Goal: Task Accomplishment & Management: Manage account settings

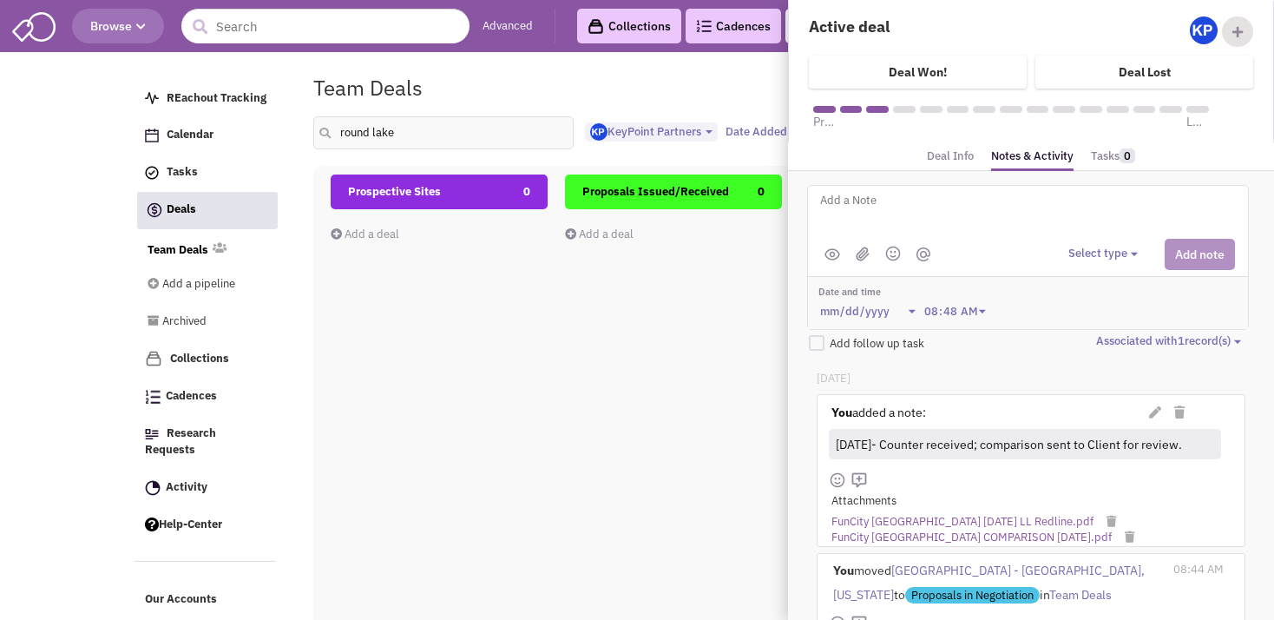
select select "1900"
select select
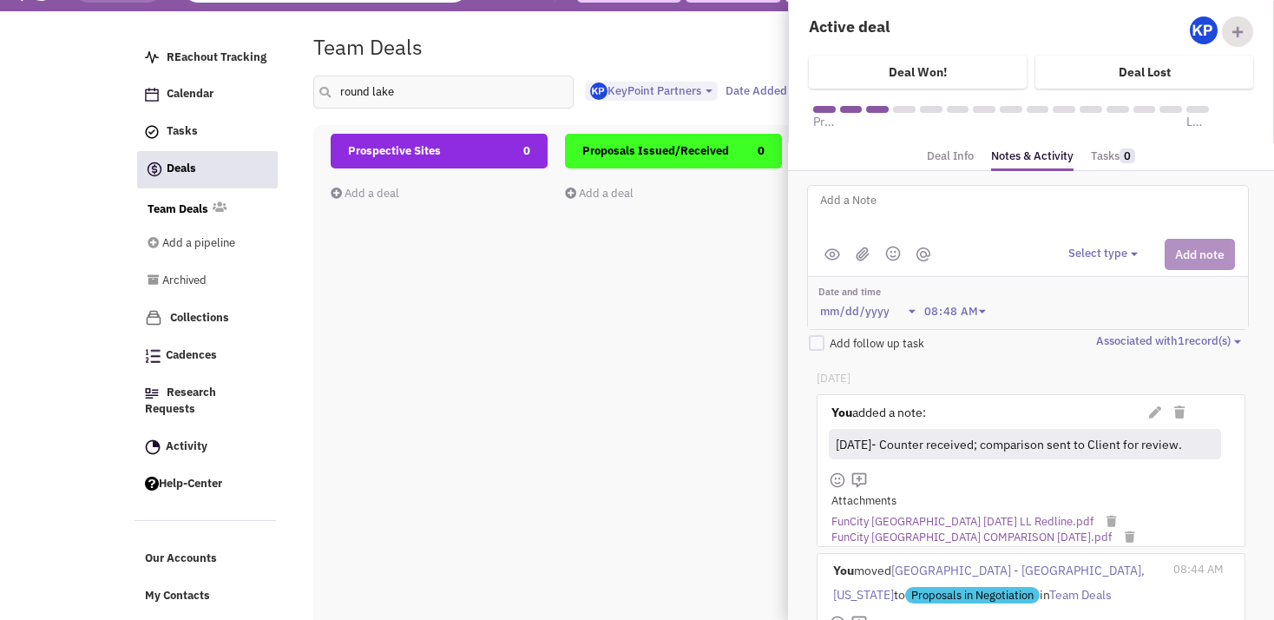
scroll to position [38, 0]
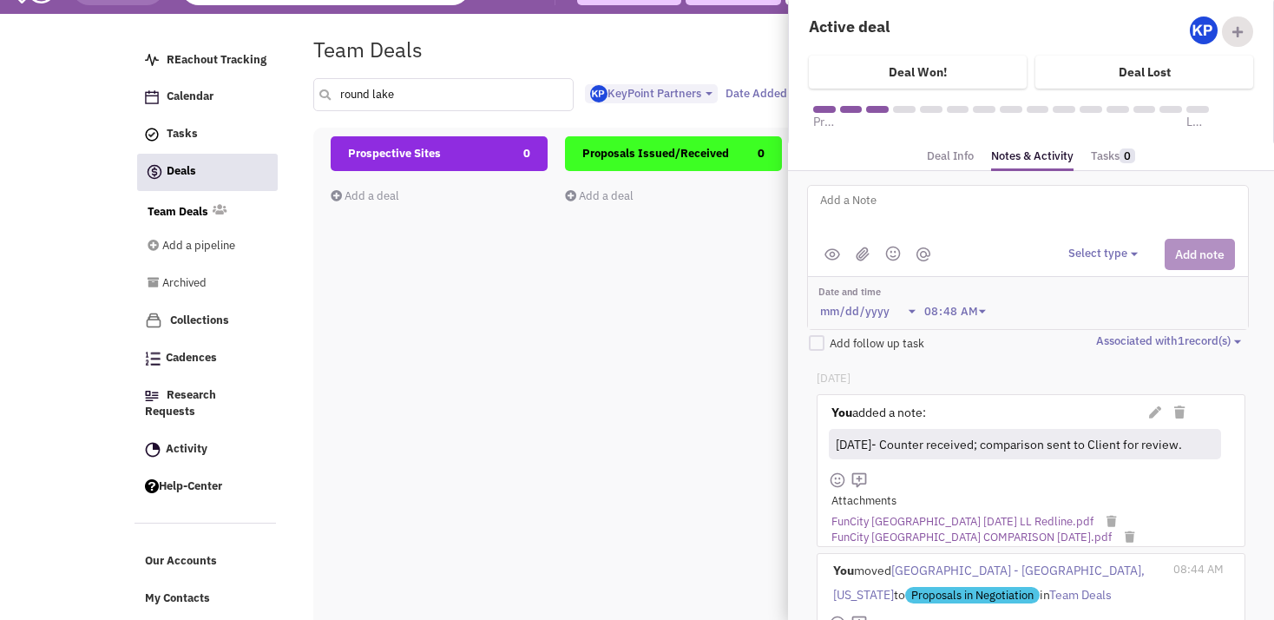
click at [446, 104] on input "round lake" at bounding box center [443, 94] width 260 height 33
type input "r"
type input "desert"
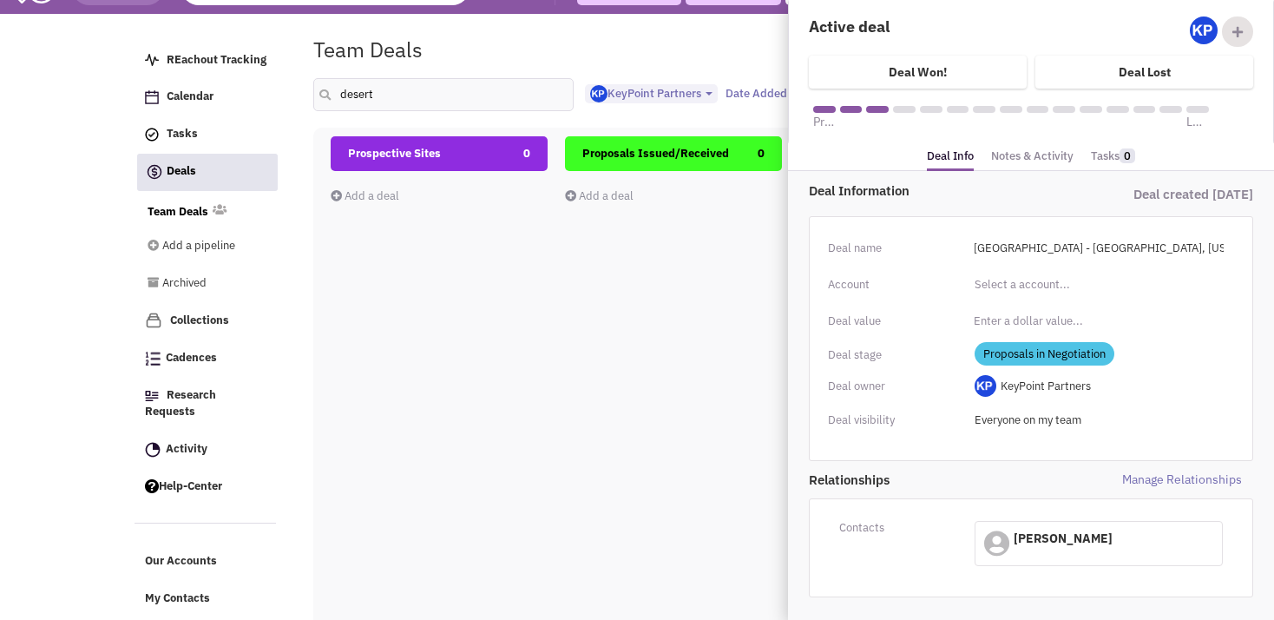
click at [538, 67] on div "Team Deals Pipeline Owner: KeyPoint Partners" at bounding box center [726, 50] width 849 height 40
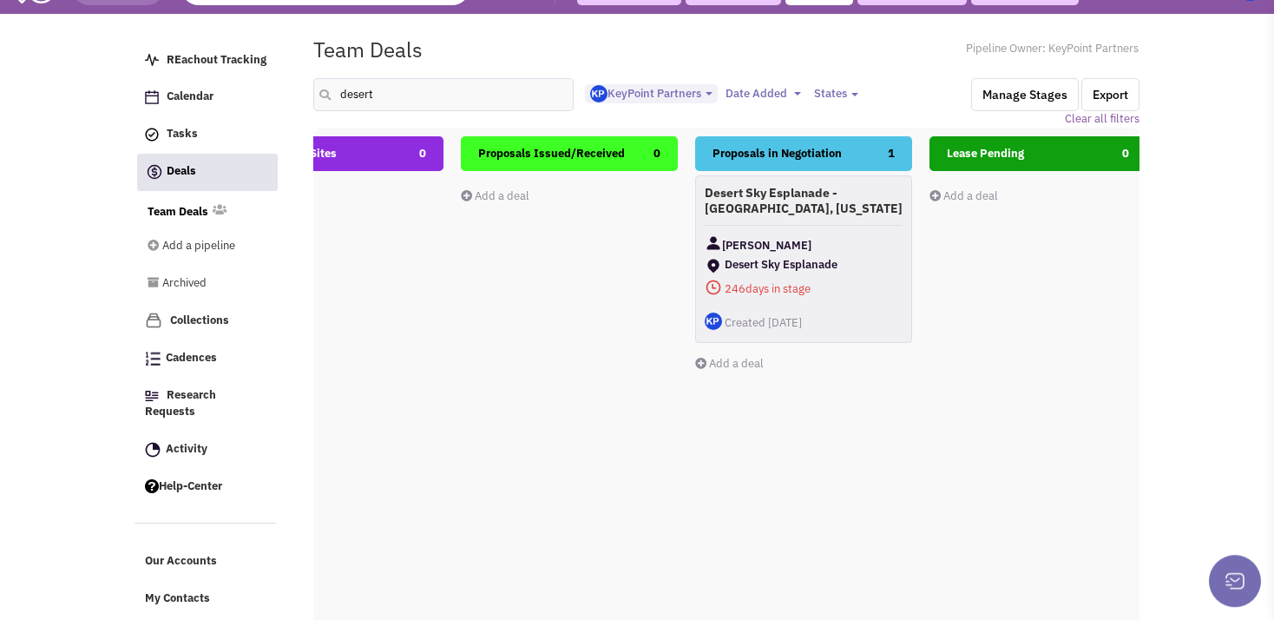
scroll to position [0, 134]
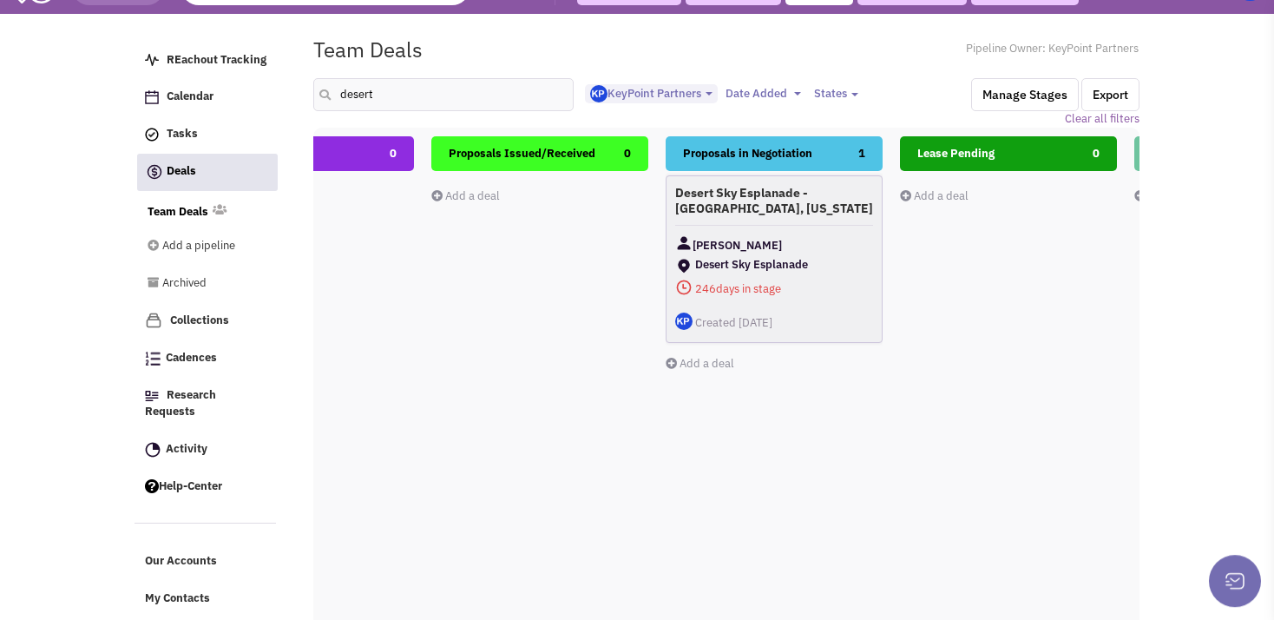
click at [816, 218] on div "Desert Sky Esplanade - [GEOGRAPHIC_DATA], [US_STATE] [PERSON_NAME] Desert Sky E…" at bounding box center [774, 259] width 217 height 168
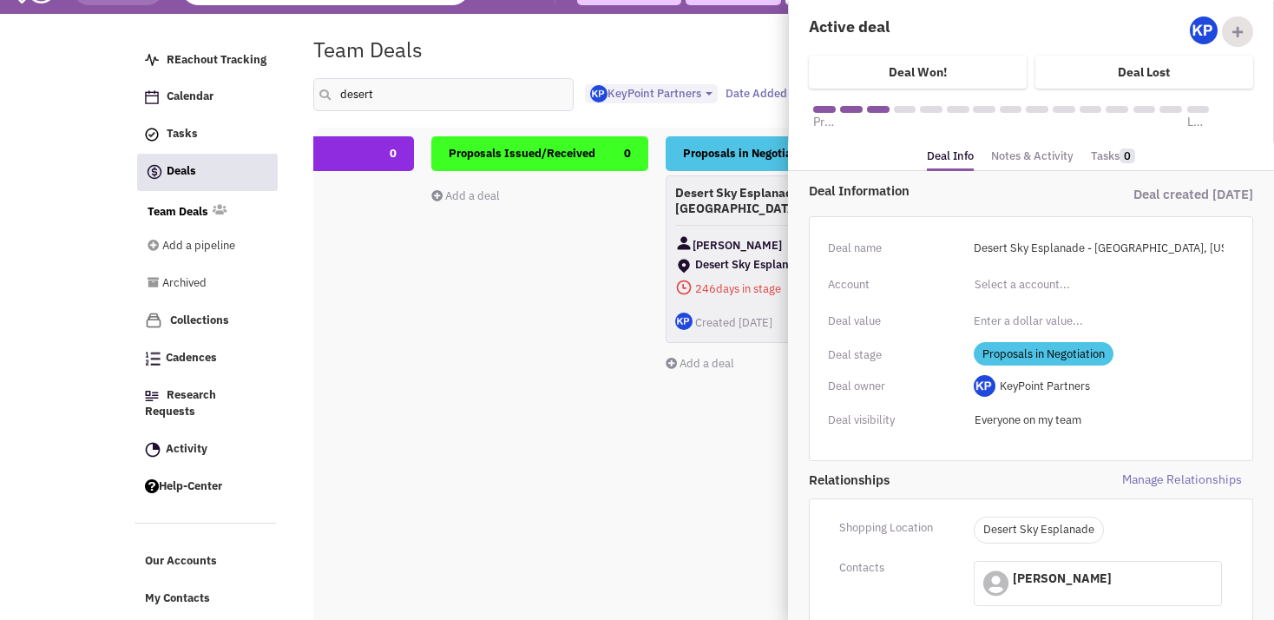
click at [1014, 154] on link "Notes & Activity" at bounding box center [1032, 156] width 82 height 25
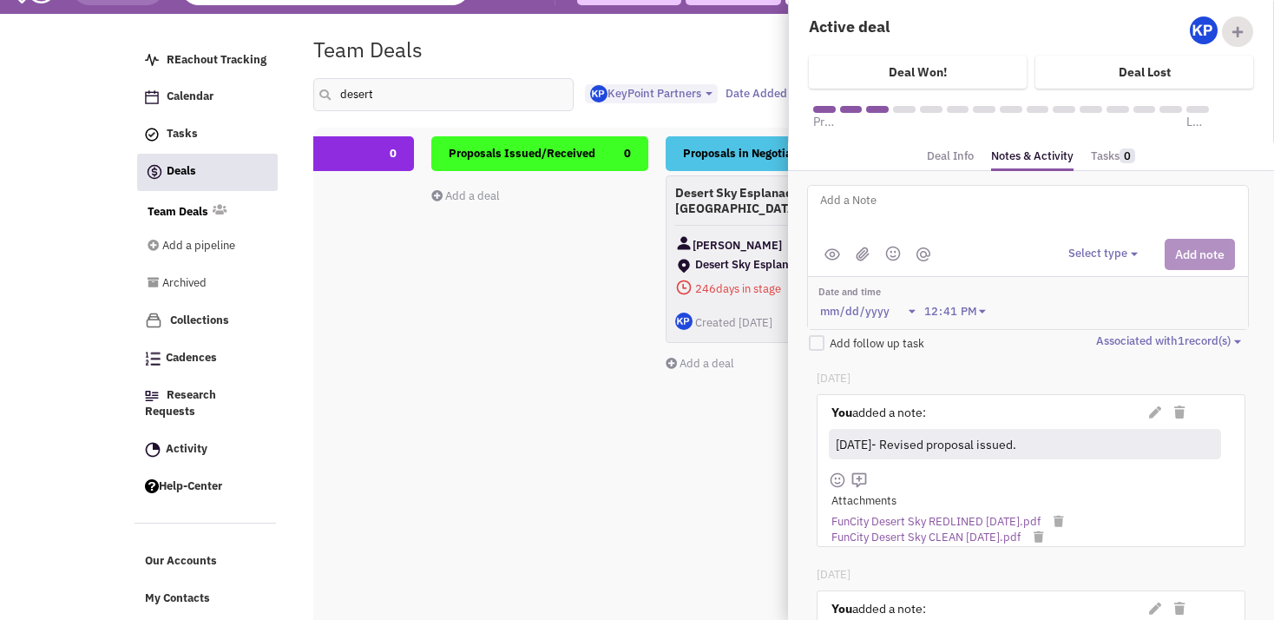
click at [992, 214] on textarea at bounding box center [1034, 214] width 430 height 48
click at [884, 201] on textarea "[DATE]- space leased to" at bounding box center [1034, 214] width 430 height 48
click at [966, 203] on textarea "[DATE]- Space leased to" at bounding box center [1034, 214] width 430 height 48
click at [1075, 250] on button "Select type" at bounding box center [1106, 254] width 75 height 16
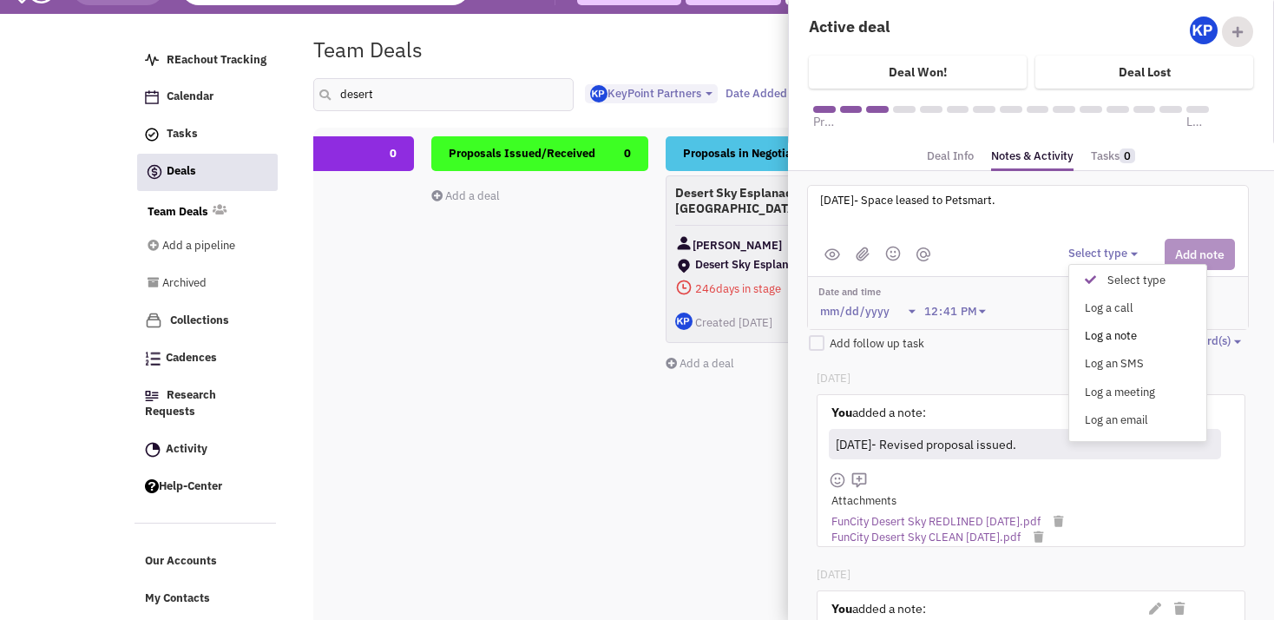
click at [1096, 334] on div "Log a note" at bounding box center [1095, 336] width 43 height 16
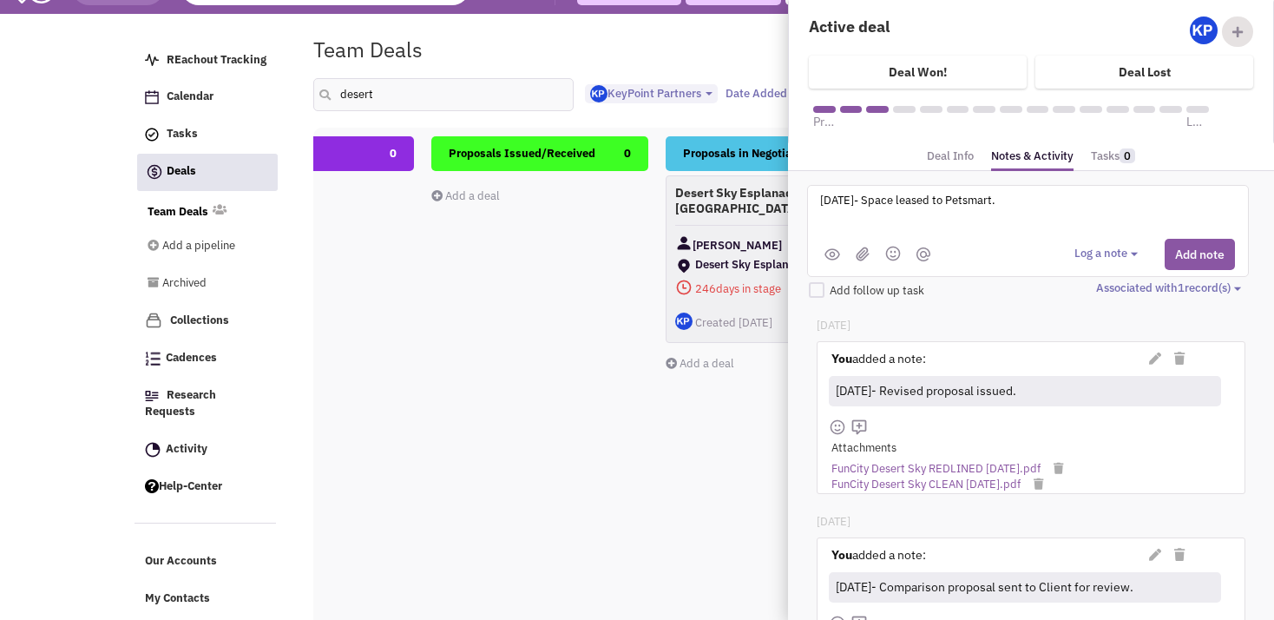
click at [1043, 211] on textarea "[DATE]- Space leased to Petsmart." at bounding box center [1034, 214] width 430 height 48
paste textarea "[DATE]- Spoke with Broker; still on hold. [DATE]- Sent email checking status. […"
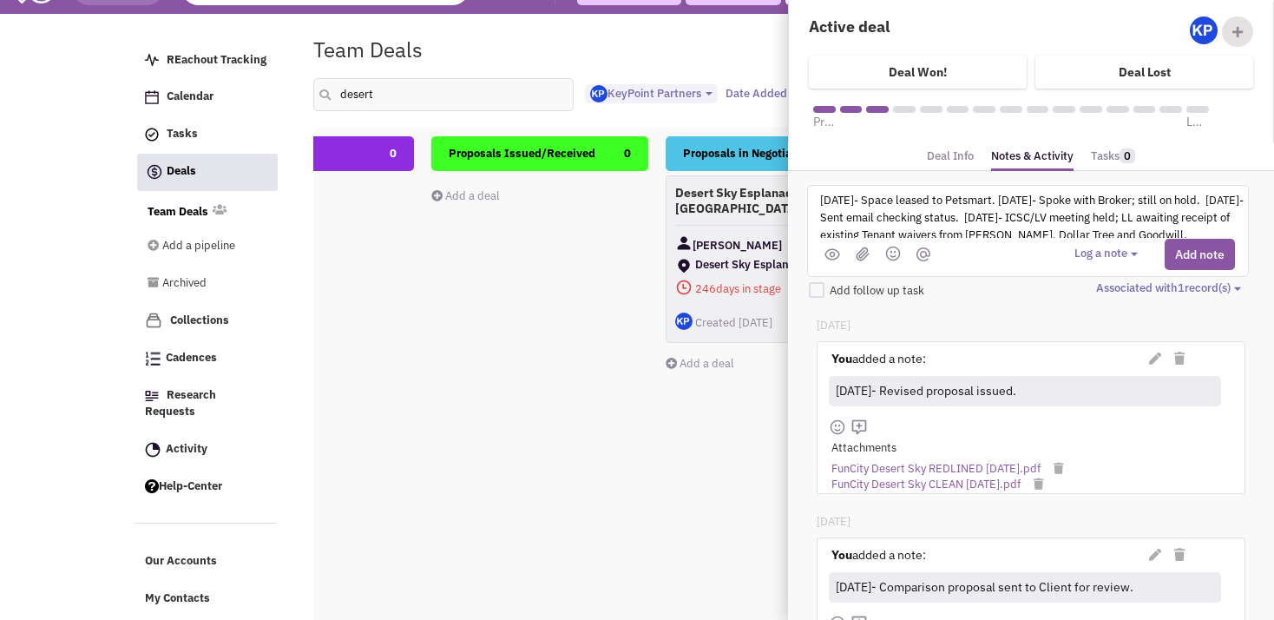
scroll to position [39, 0]
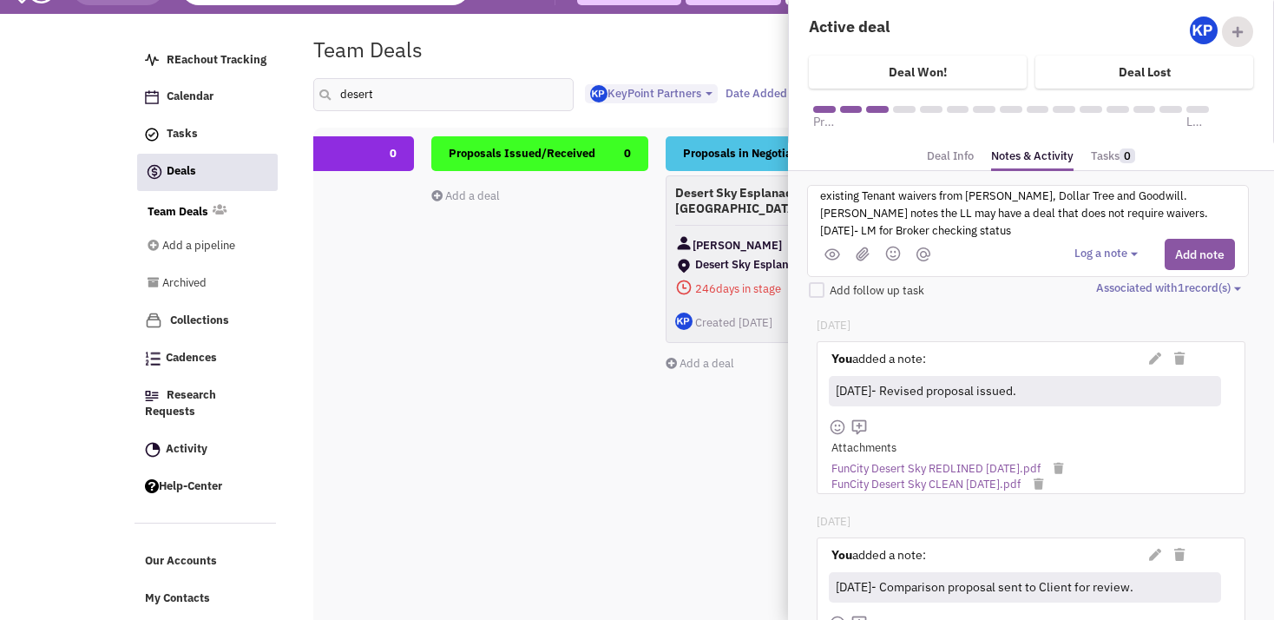
type textarea "[DATE]- Space leased to Petsmart. [DATE]- Spoke with Broker; still on hold. [DA…"
click at [1085, 247] on button "Log a note" at bounding box center [1109, 254] width 69 height 16
click at [1009, 247] on div at bounding box center [1028, 254] width 440 height 31
click at [1039, 233] on textarea "[DATE]- Space leased to Petsmart. [DATE]- Spoke with Broker; still on hold. [DA…" at bounding box center [1034, 214] width 430 height 48
click at [1036, 251] on div at bounding box center [1028, 254] width 440 height 31
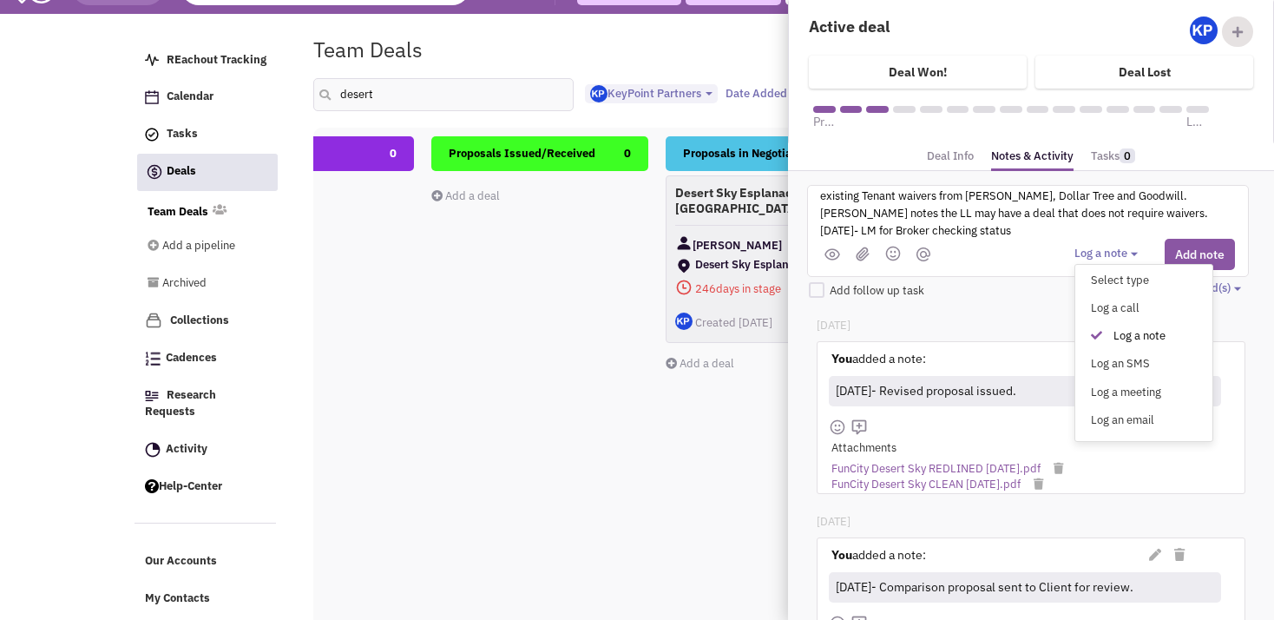
click at [1106, 336] on div "Log a note" at bounding box center [1123, 336] width 43 height 16
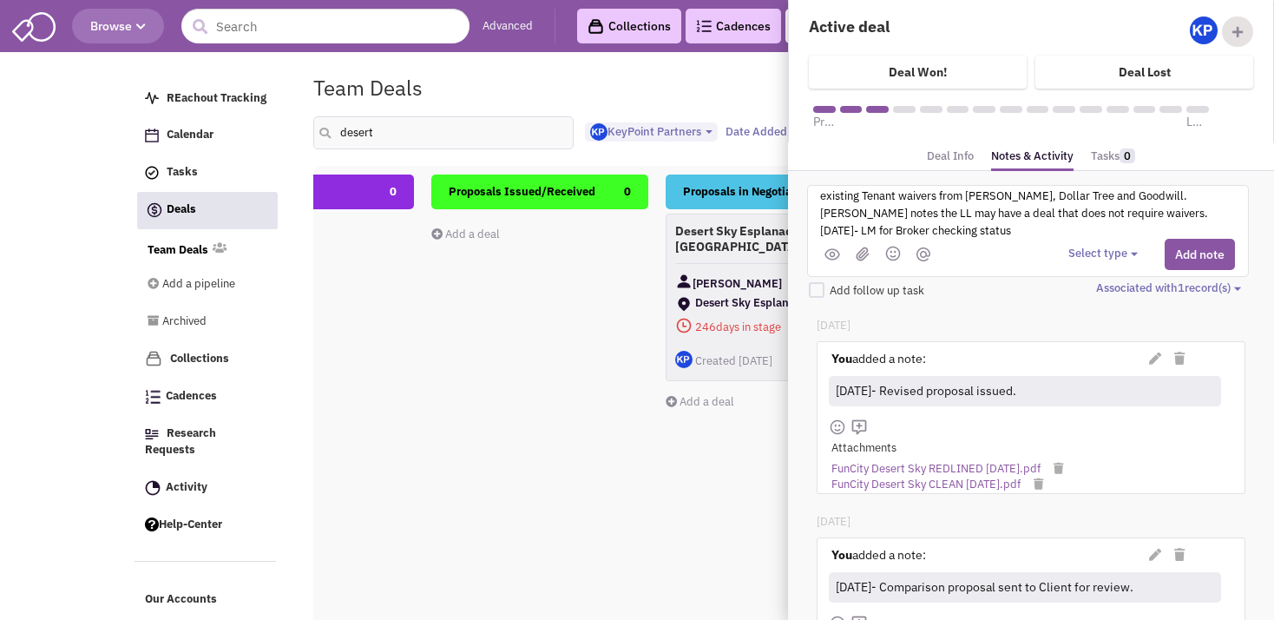
scroll to position [0, 0]
click at [1075, 249] on button "Select type" at bounding box center [1106, 254] width 75 height 16
click at [1098, 340] on link "Log a note" at bounding box center [1137, 336] width 137 height 23
click at [1181, 240] on button "Add note" at bounding box center [1200, 254] width 70 height 31
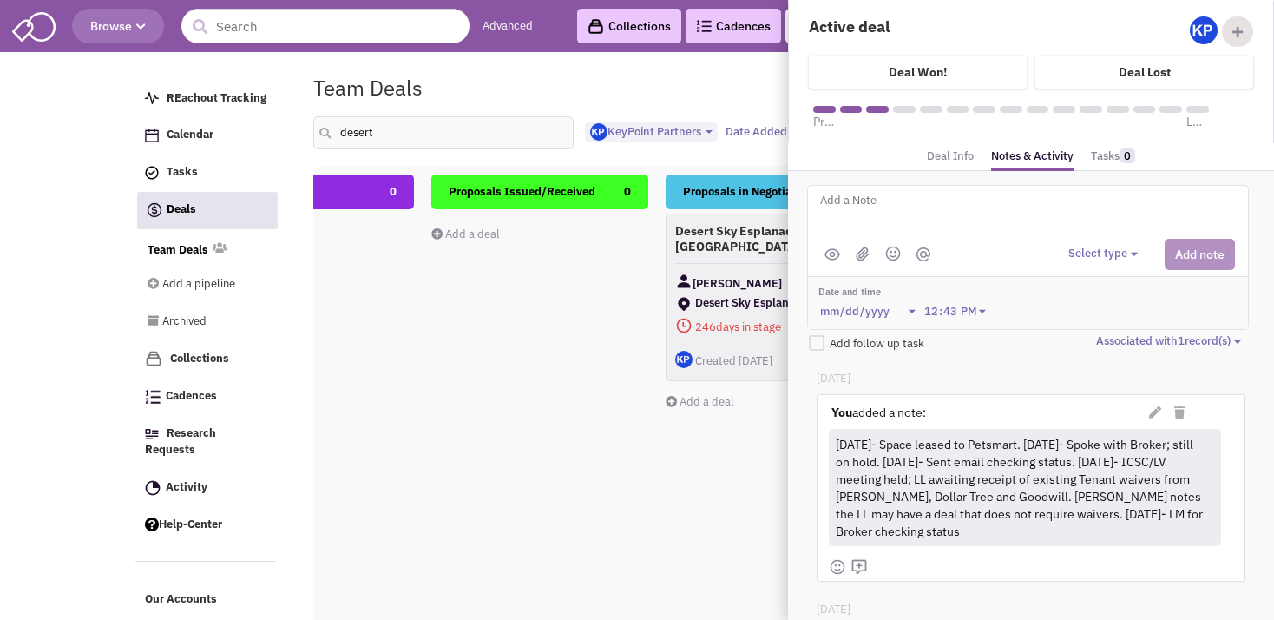
click at [607, 452] on div "Proposals Issued/Received 0 Add a deal Total: $ 0" at bounding box center [539, 482] width 217 height 616
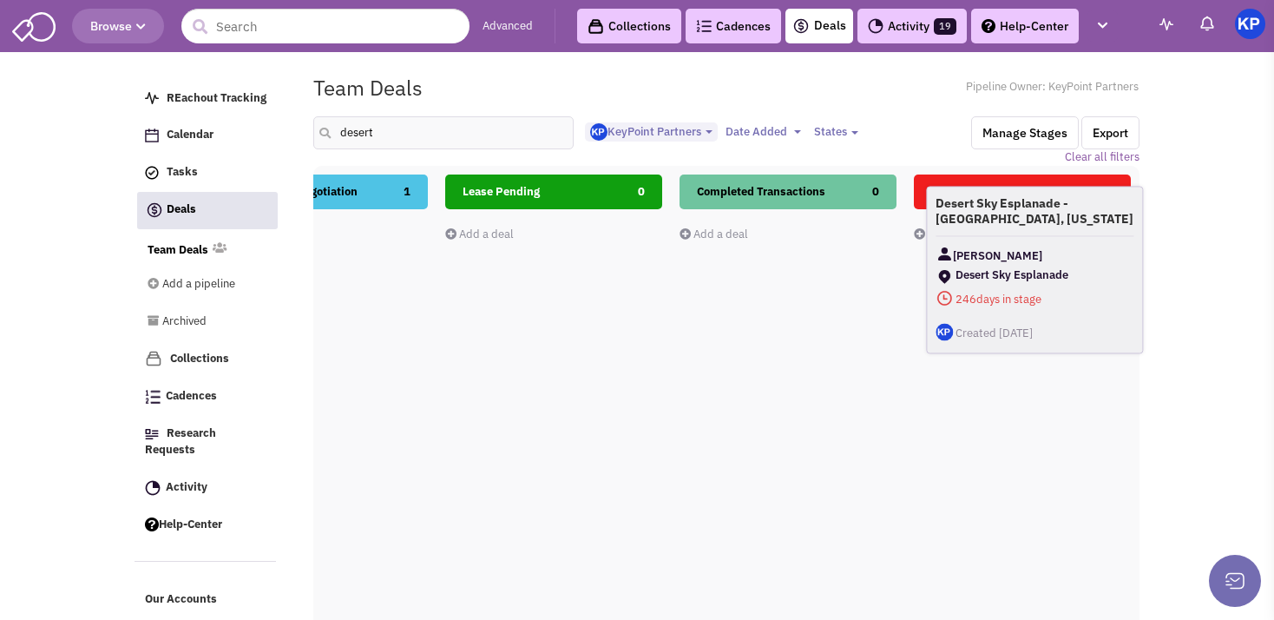
scroll to position [0, 746]
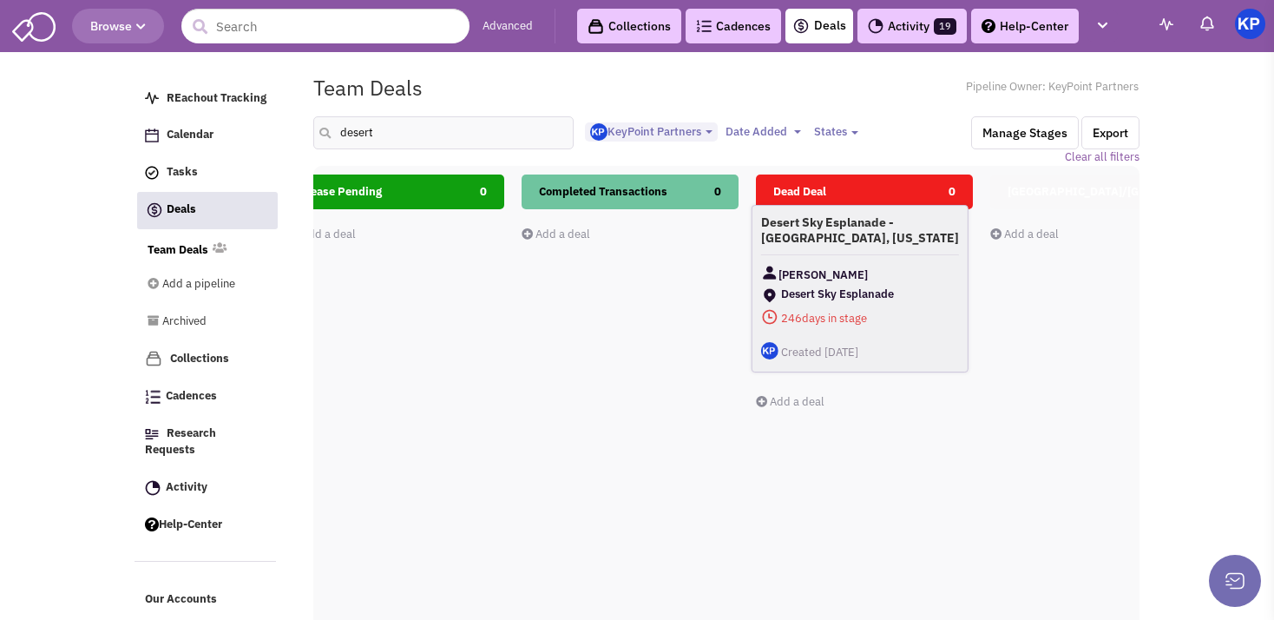
drag, startPoint x: 766, startPoint y: 253, endPoint x: 852, endPoint y: 247, distance: 86.2
click at [852, 247] on div "Desert Sky Esplanade - [GEOGRAPHIC_DATA], [US_STATE] [PERSON_NAME] Desert Sky E…" at bounding box center [860, 289] width 217 height 168
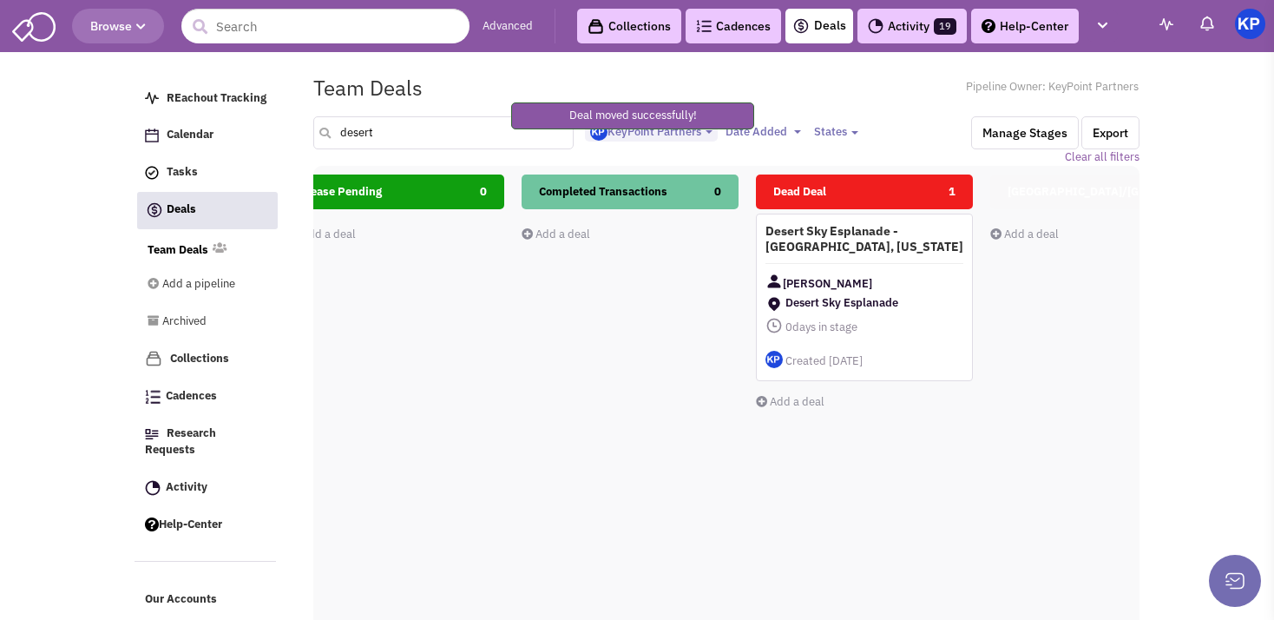
drag, startPoint x: 416, startPoint y: 132, endPoint x: 314, endPoint y: 141, distance: 101.9
click at [314, 141] on input "desert" at bounding box center [443, 132] width 260 height 33
type input "waldorf"
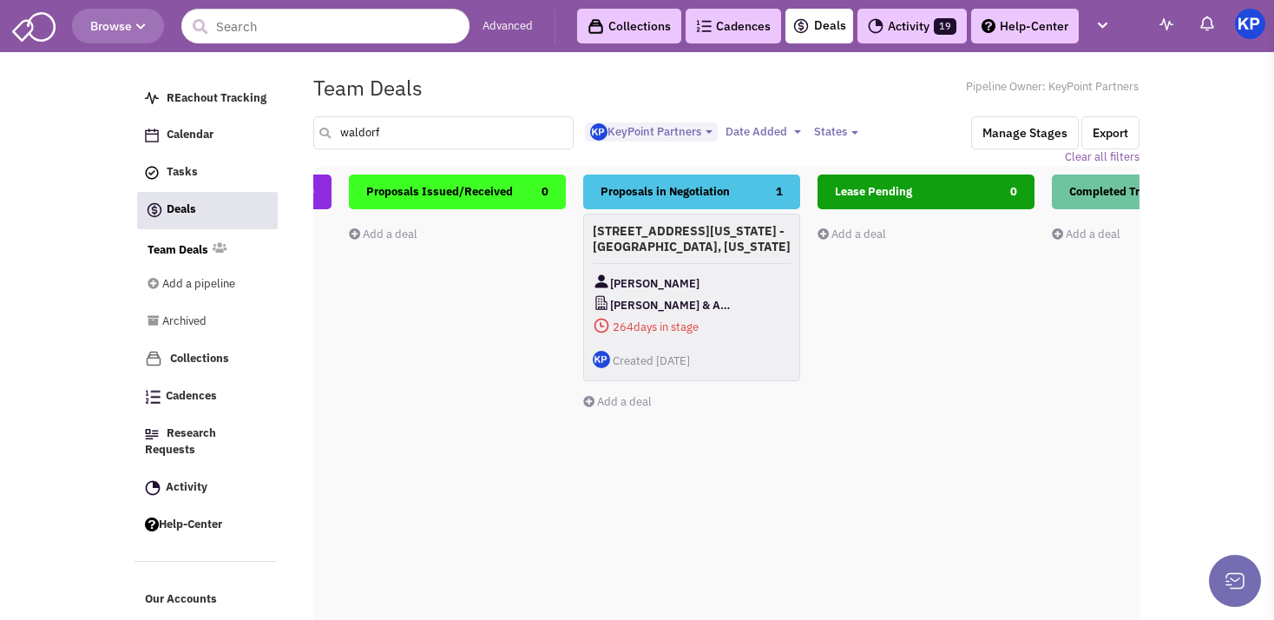
scroll to position [0, 217]
click at [750, 266] on div "[STREET_ADDRESS][US_STATE] - [GEOGRAPHIC_DATA], [US_STATE] [PERSON_NAME] & Asso…" at bounding box center [690, 298] width 217 height 168
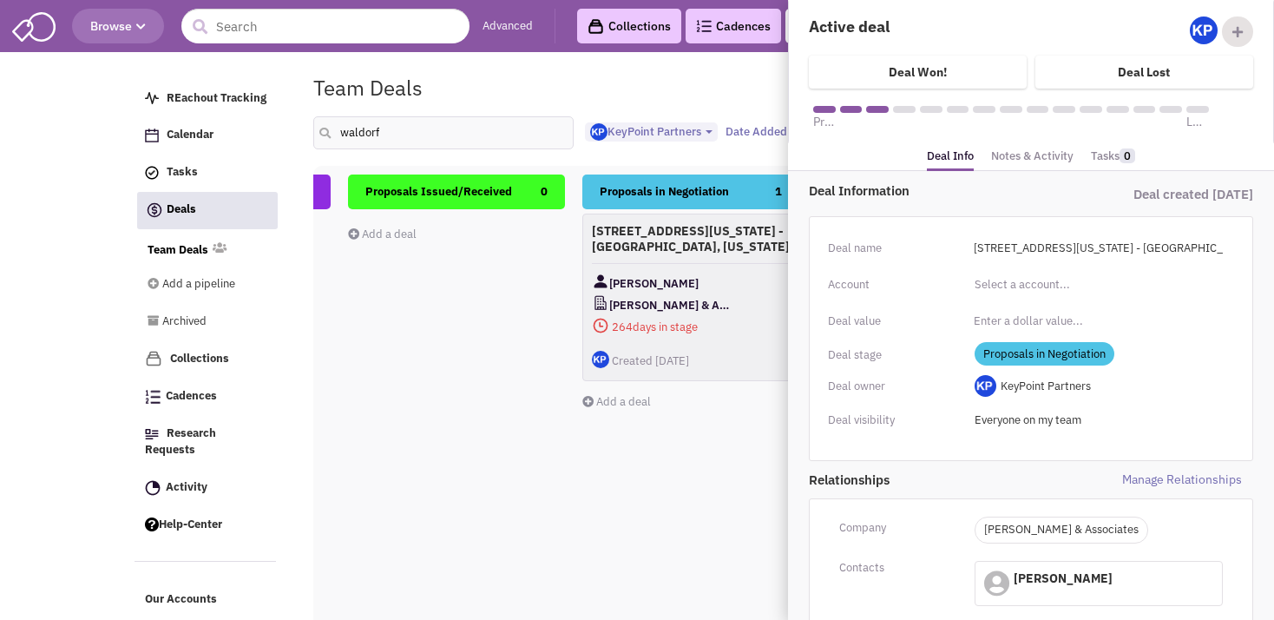
click at [1046, 159] on link "Notes & Activity" at bounding box center [1032, 156] width 82 height 25
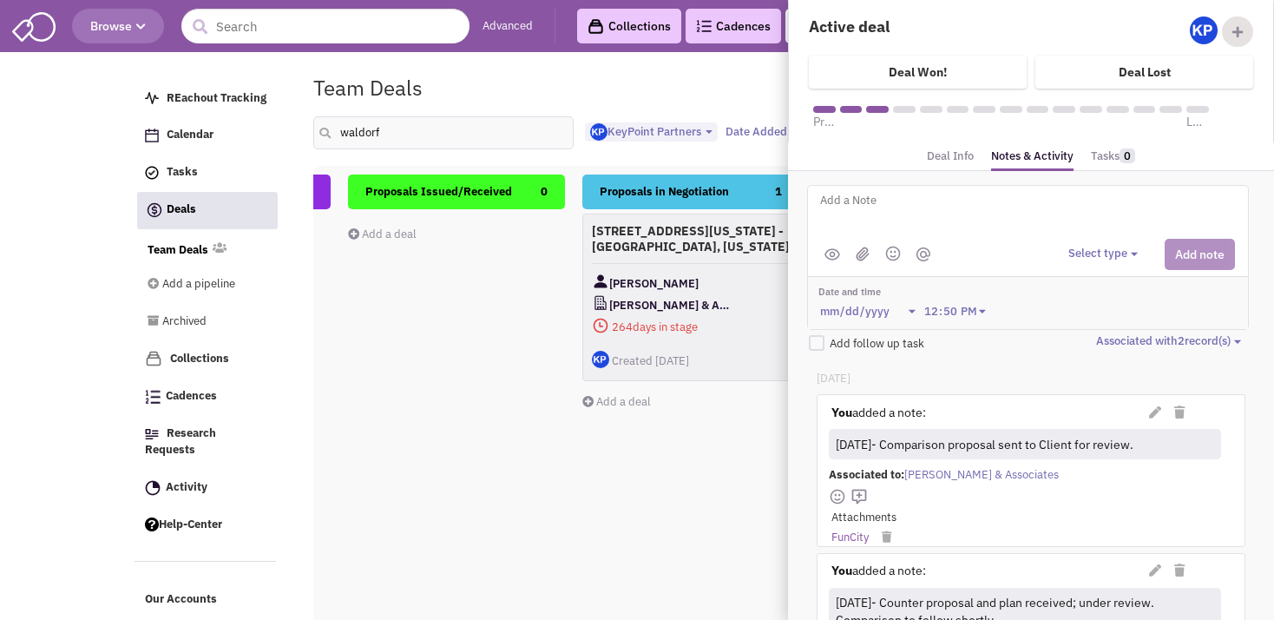
click at [679, 505] on div "Proposals in Negotiation 1 [STREET_ADDRESS][US_STATE] - [GEOGRAPHIC_DATA], [US_…" at bounding box center [690, 482] width 217 height 616
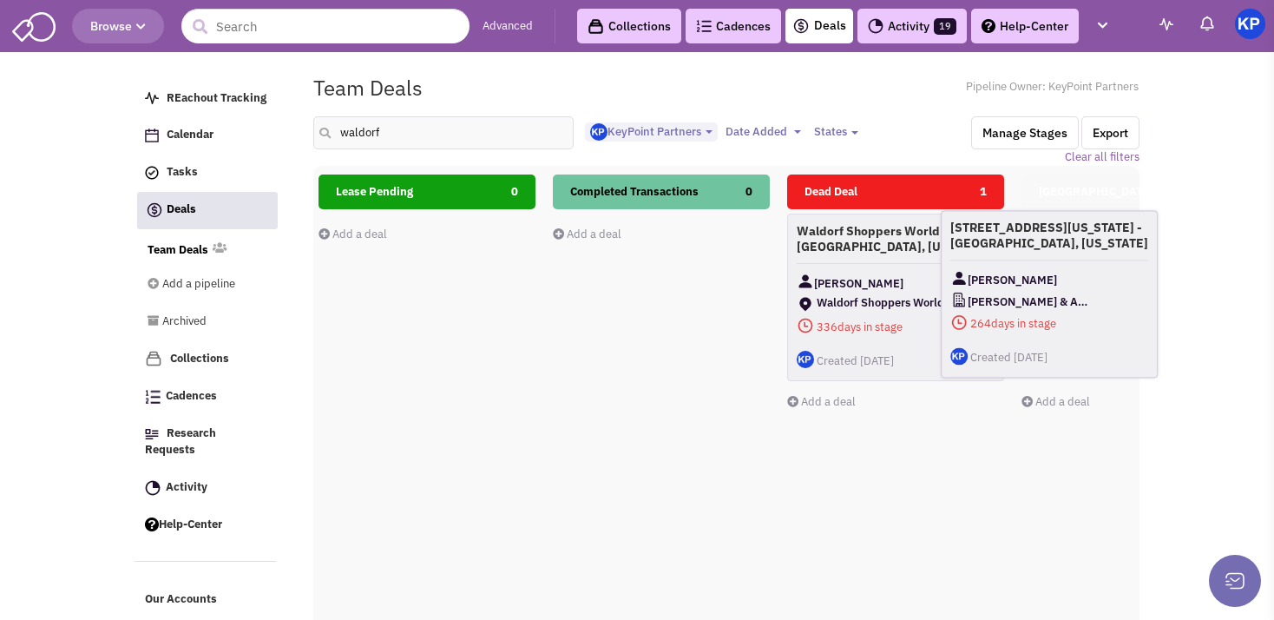
scroll to position [0, 771]
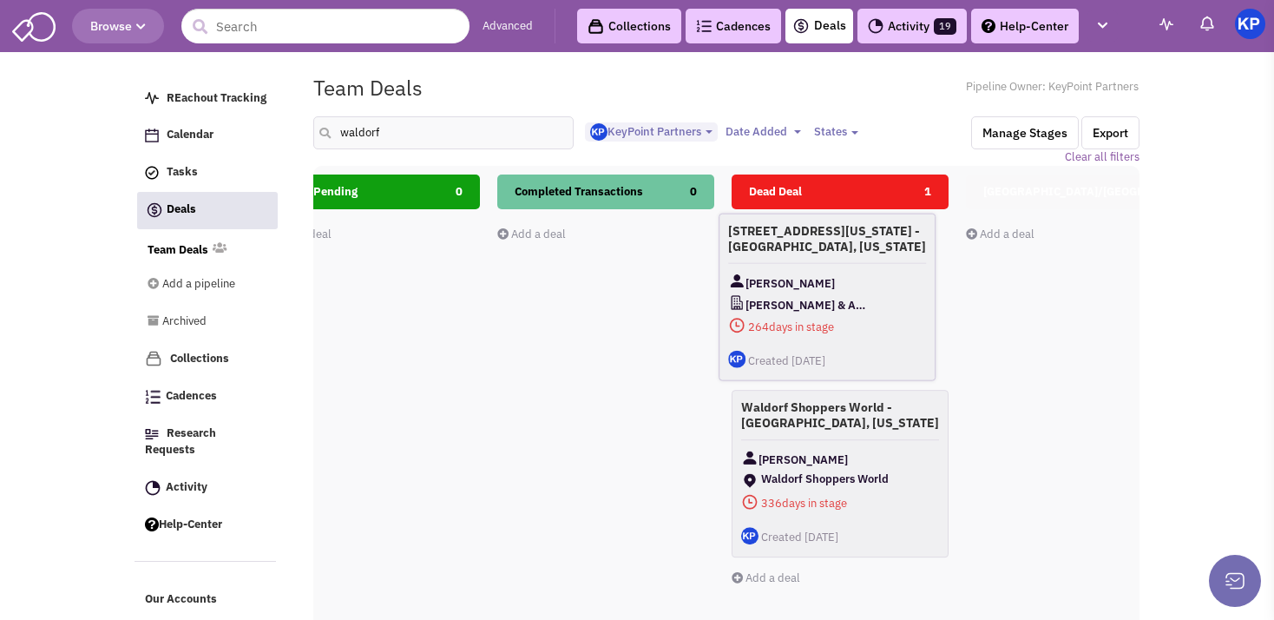
drag, startPoint x: 698, startPoint y: 270, endPoint x: 842, endPoint y: 273, distance: 144.1
click at [838, 272] on div "[STREET_ADDRESS][US_STATE] - [GEOGRAPHIC_DATA], [US_STATE] [PERSON_NAME] & Asso…" at bounding box center [827, 298] width 217 height 168
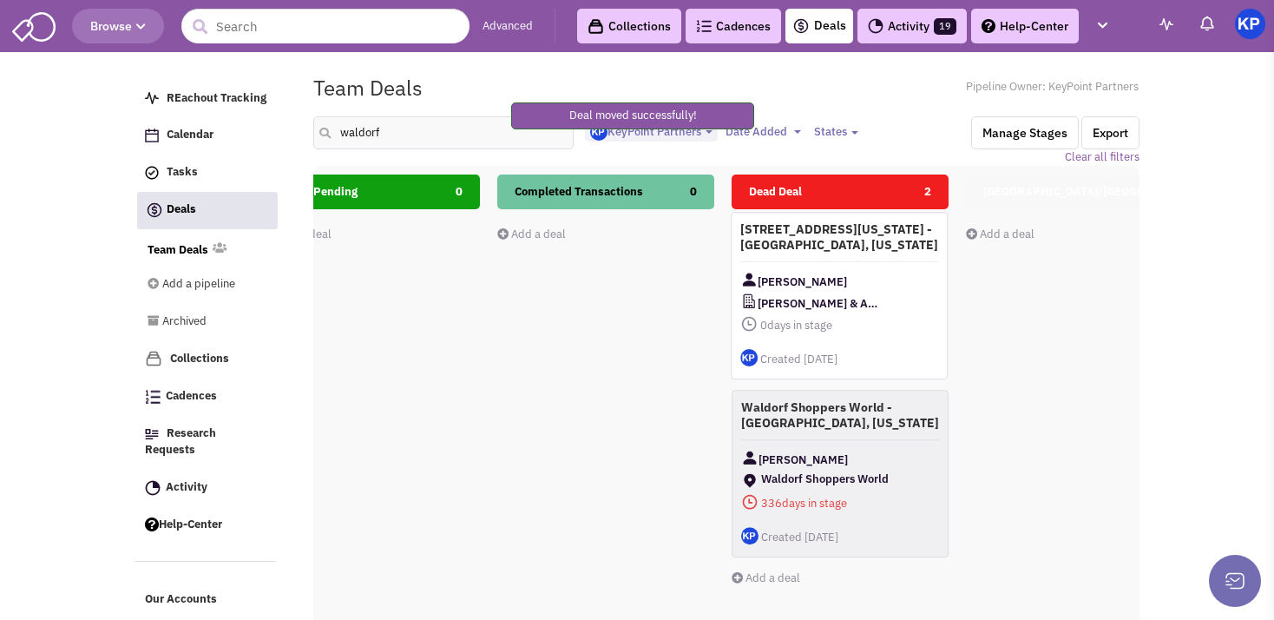
click at [859, 262] on div "[STREET_ADDRESS][US_STATE] - [GEOGRAPHIC_DATA], [US_STATE] [PERSON_NAME] & Asso…" at bounding box center [839, 296] width 217 height 168
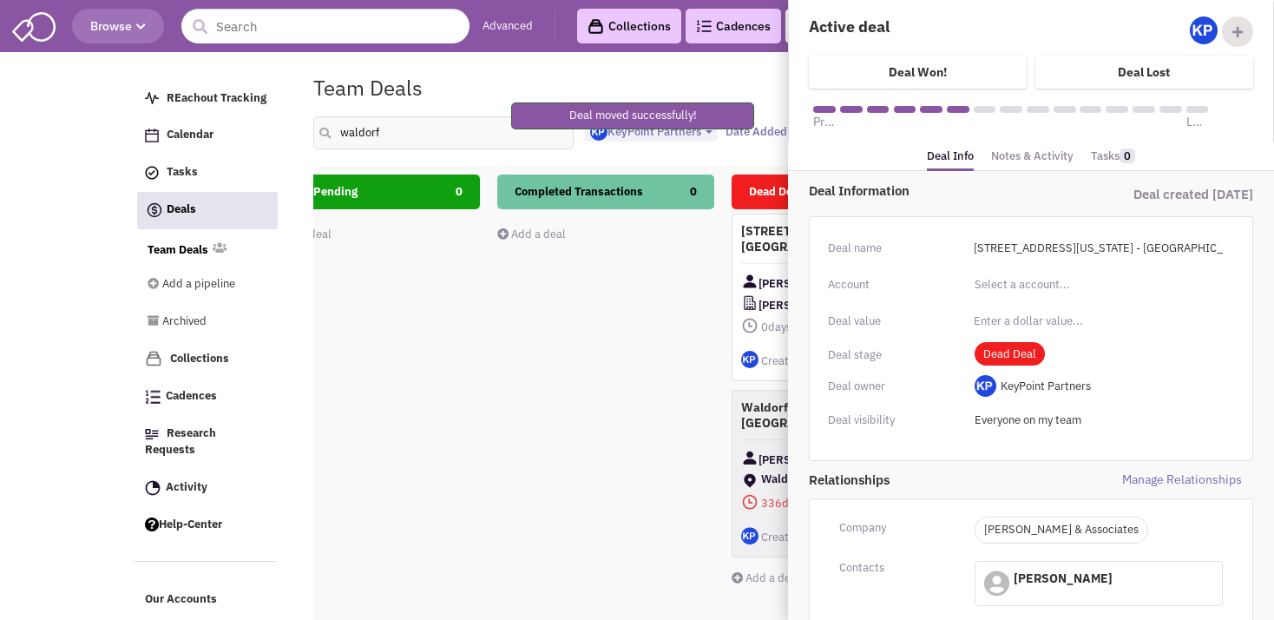
click at [1010, 161] on link "Notes & Activity" at bounding box center [1032, 156] width 82 height 25
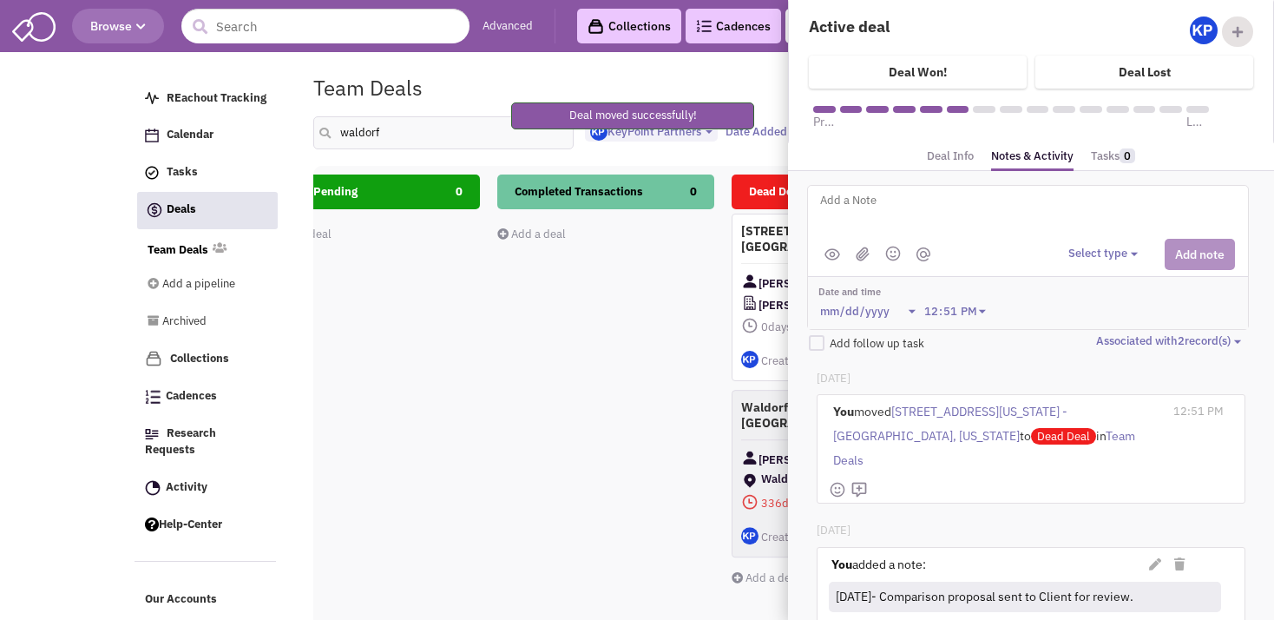
click at [945, 213] on textarea at bounding box center [1034, 214] width 430 height 48
type textarea "U"
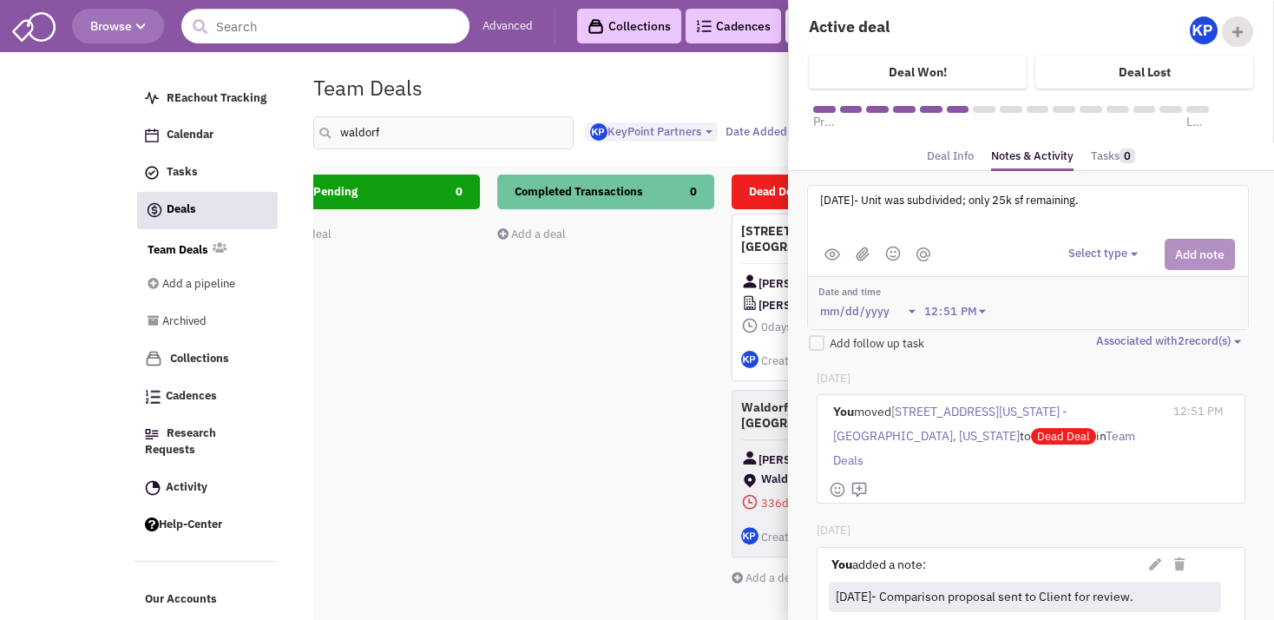
type textarea "[DATE]- Unit was subdivided; only 25k sf remaining."
click at [1098, 255] on button "Select type" at bounding box center [1106, 254] width 75 height 16
click at [1102, 325] on link "Log a note" at bounding box center [1137, 336] width 137 height 23
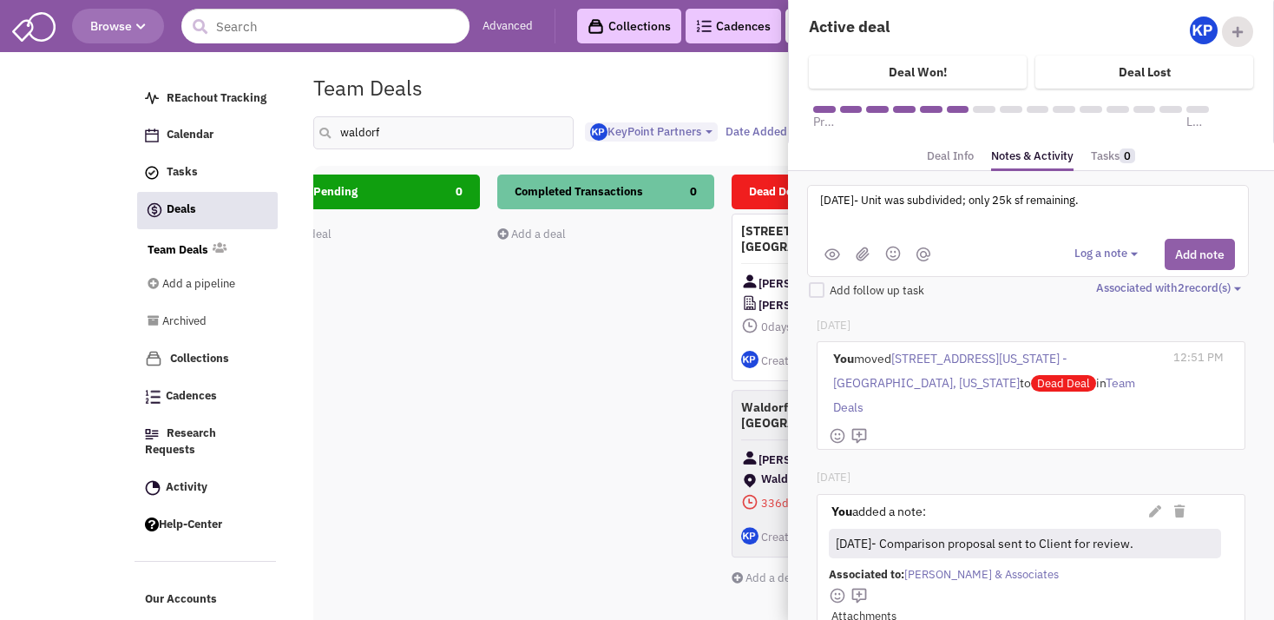
click at [1165, 256] on button "Add note" at bounding box center [1200, 254] width 70 height 31
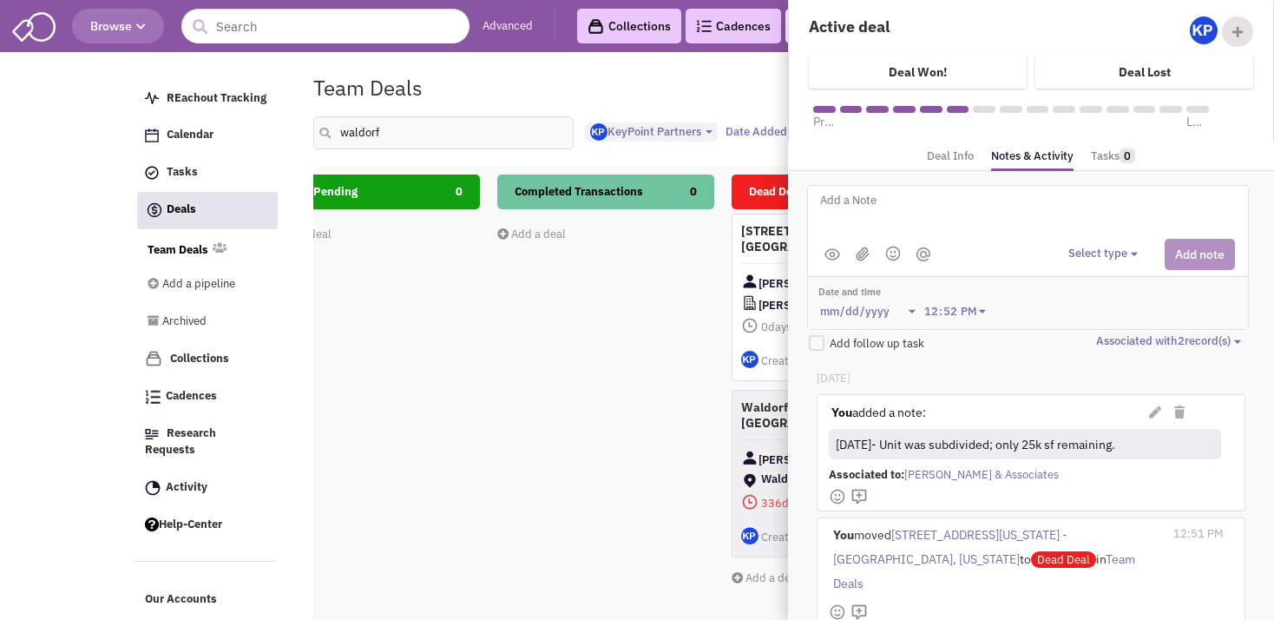
click at [973, 599] on div at bounding box center [1053, 612] width 360 height 26
